Goal: Transaction & Acquisition: Purchase product/service

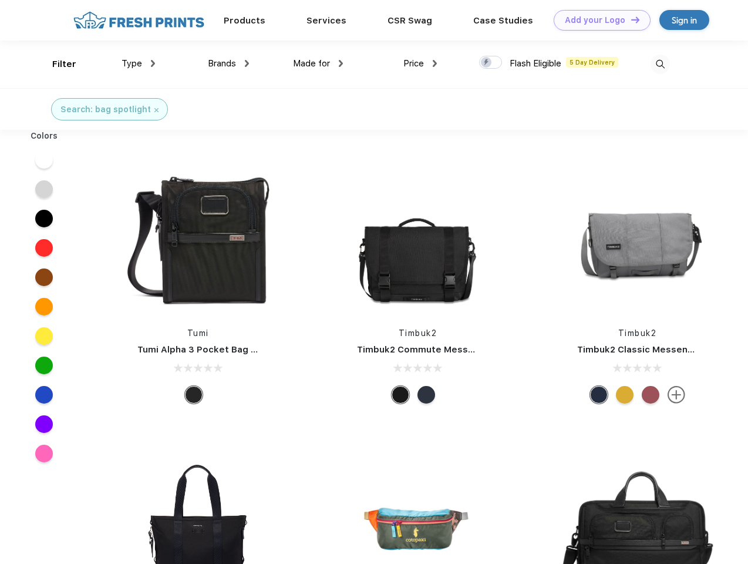
scroll to position [1, 0]
click at [598, 20] on link "Add your Logo Design Tool" at bounding box center [602, 20] width 97 height 21
click at [0, 0] on div "Design Tool" at bounding box center [0, 0] width 0 height 0
click at [630, 19] on link "Add your Logo Design Tool" at bounding box center [602, 20] width 97 height 21
click at [56, 64] on div "Filter" at bounding box center [64, 65] width 24 height 14
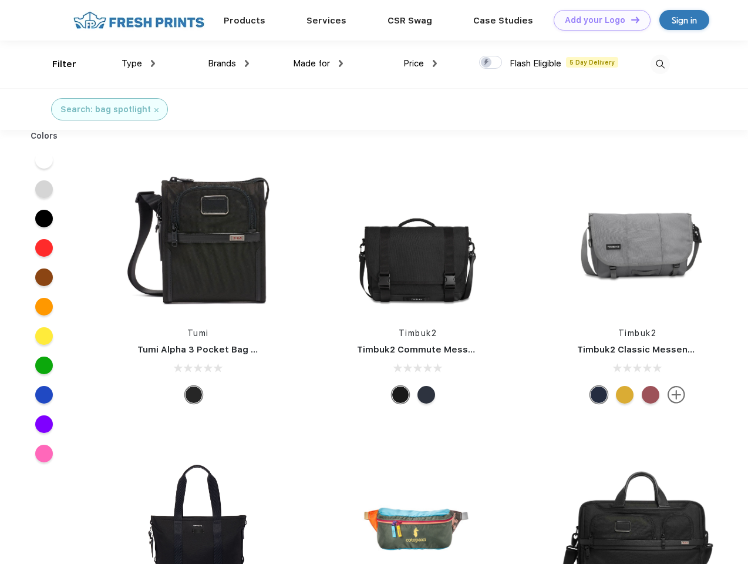
click at [139, 63] on span "Type" at bounding box center [132, 63] width 21 height 11
click at [229, 63] on span "Brands" at bounding box center [222, 63] width 28 height 11
click at [318, 63] on span "Made for" at bounding box center [311, 63] width 37 height 11
click at [421, 63] on span "Price" at bounding box center [414, 63] width 21 height 11
click at [491, 63] on div at bounding box center [490, 62] width 23 height 13
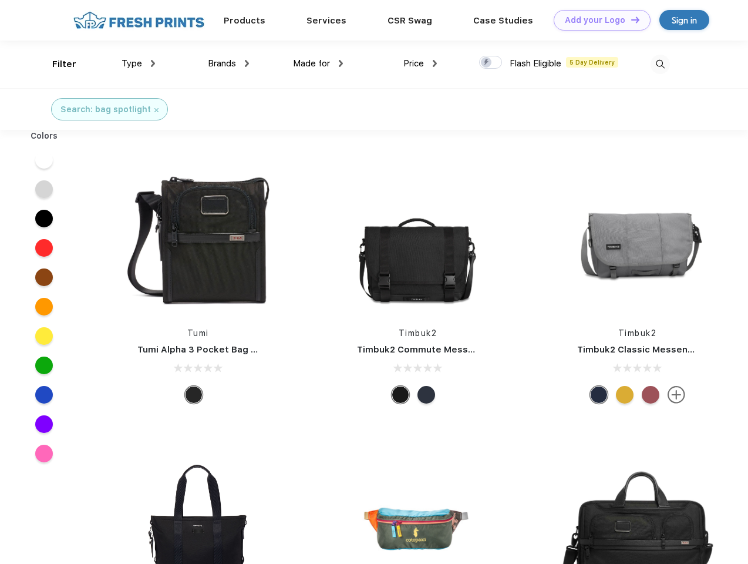
click at [487, 63] on input "checkbox" at bounding box center [483, 59] width 8 height 8
click at [660, 64] on img at bounding box center [660, 64] width 19 height 19
